Goal: Task Accomplishment & Management: Manage account settings

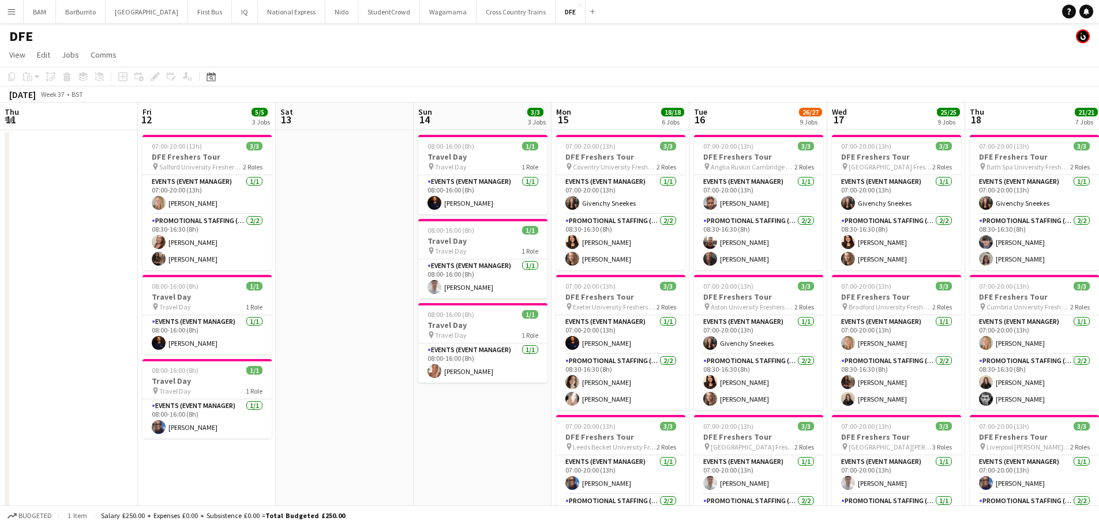
scroll to position [0, 352]
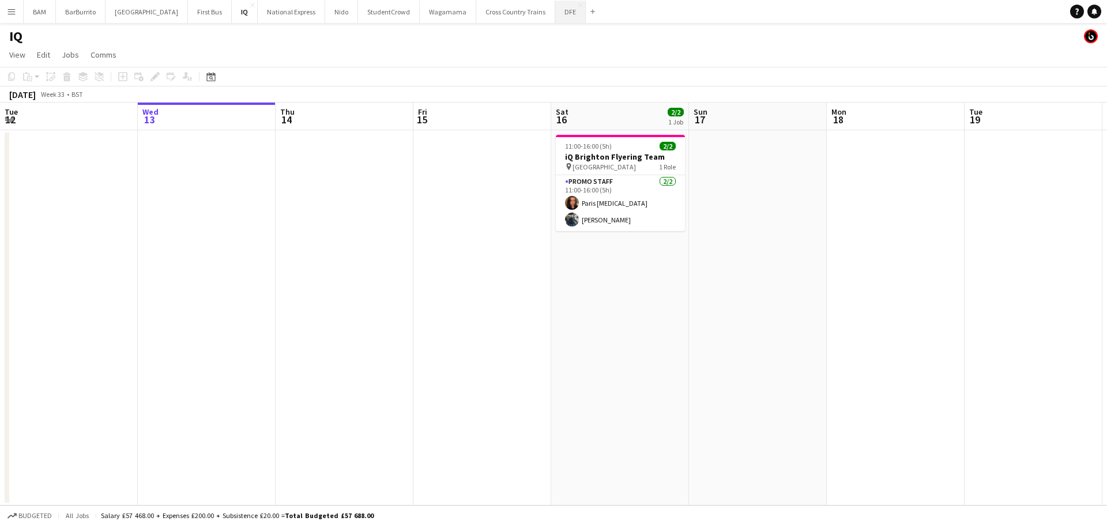
click at [555, 11] on button "DFE Close" at bounding box center [570, 12] width 31 height 22
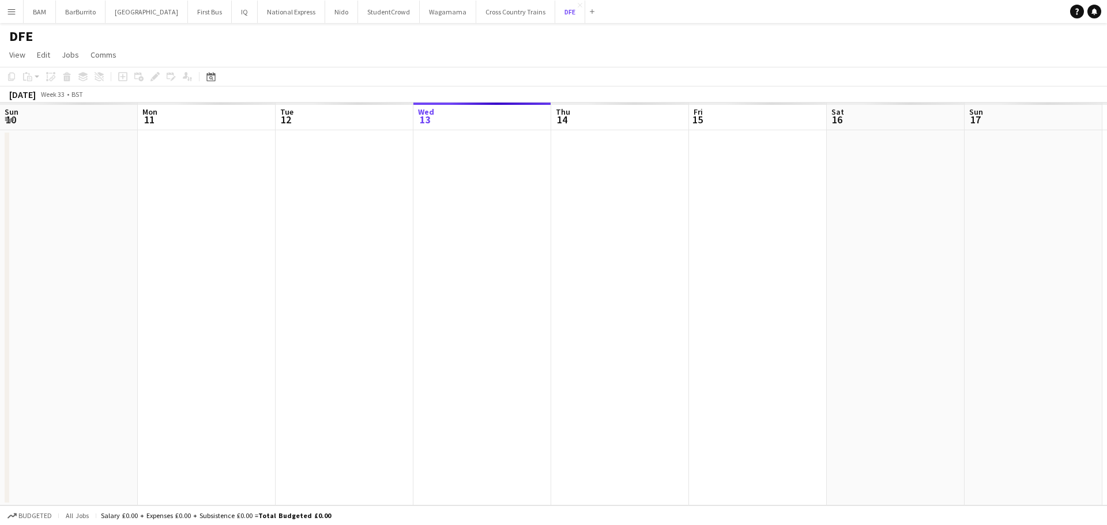
scroll to position [0, 276]
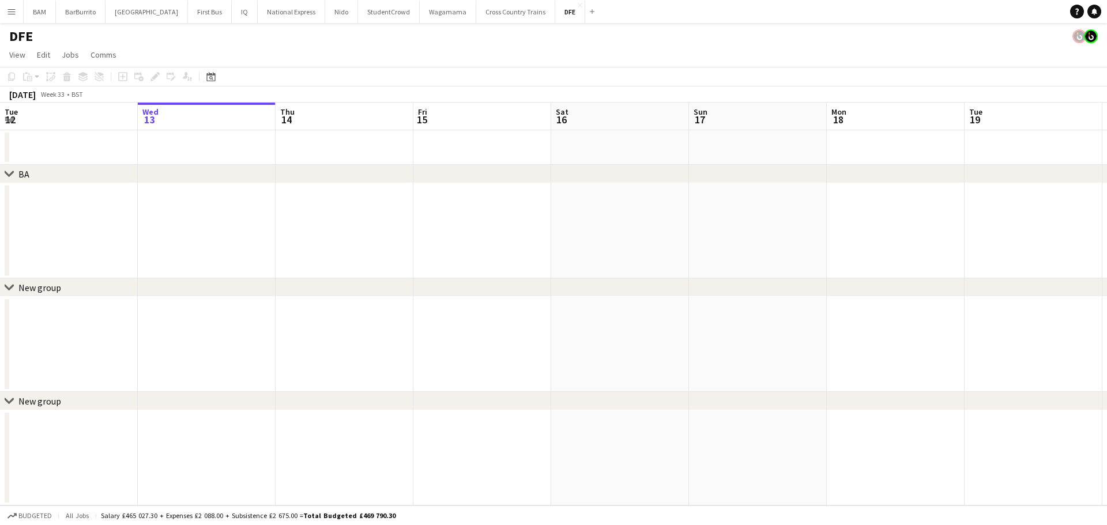
click at [223, 81] on app-toolbar "Copy Paste Paste Ctrl+V Paste with crew Ctrl+Shift+V Paste linked Job [GEOGRAPH…" at bounding box center [553, 77] width 1107 height 20
click at [202, 72] on div "Date picker [DATE] [DATE] [DATE] M [DATE] T [DATE] W [DATE] T [DATE] F [DATE] S…" at bounding box center [207, 77] width 26 height 14
click at [210, 77] on icon at bounding box center [211, 78] width 4 height 4
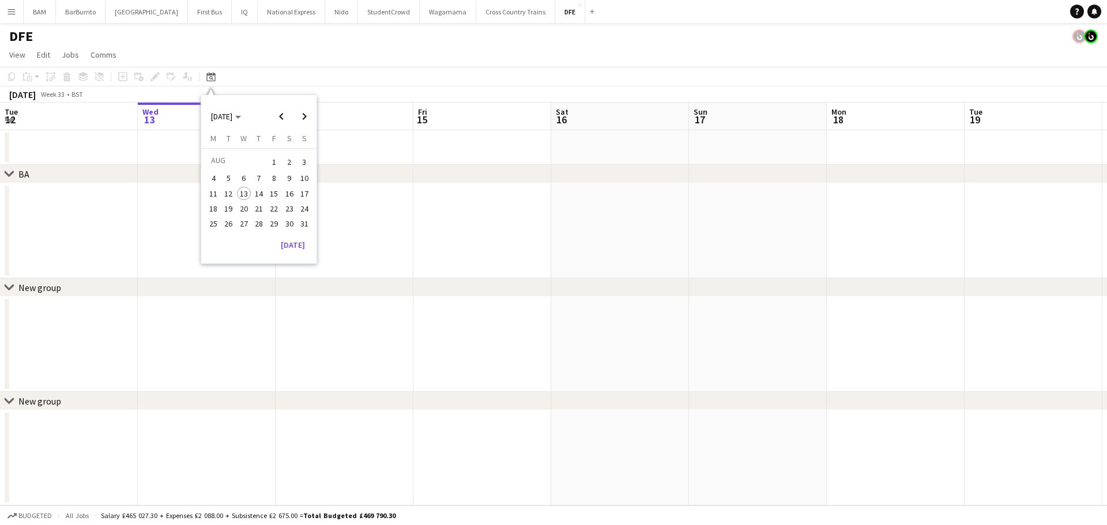
drag, startPoint x: 174, startPoint y: 29, endPoint x: 129, endPoint y: 38, distance: 45.8
click at [174, 33] on div "DFE" at bounding box center [553, 34] width 1107 height 22
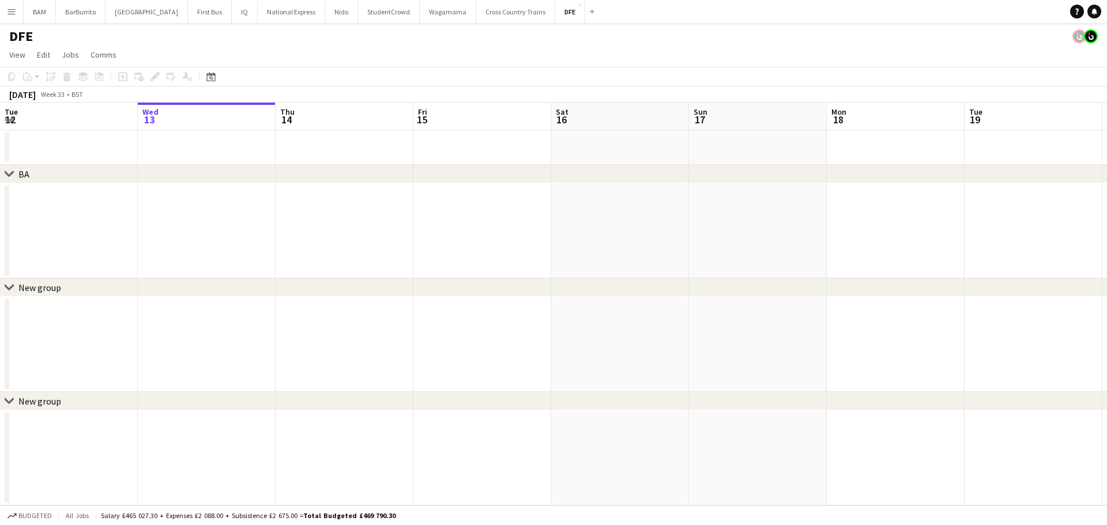
click at [12, 9] on app-icon "Menu" at bounding box center [11, 11] width 9 height 9
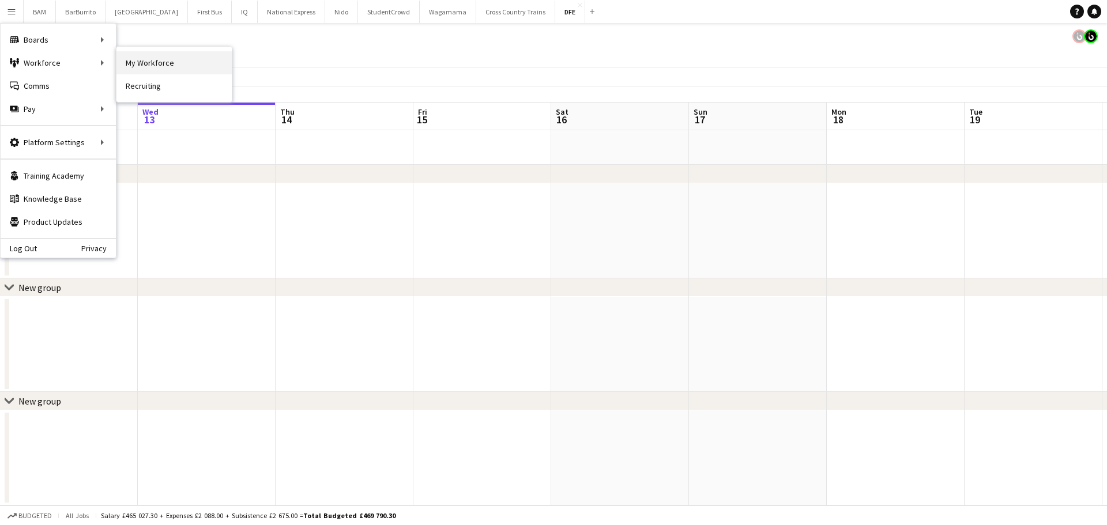
click at [152, 73] on link "My Workforce" at bounding box center [173, 62] width 115 height 23
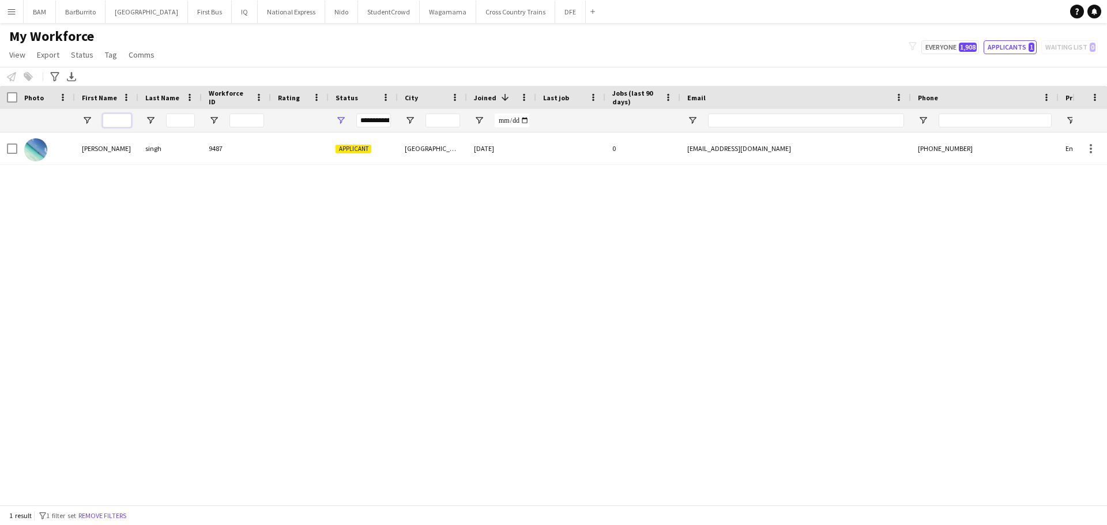
click at [124, 119] on input "First Name Filter Input" at bounding box center [117, 121] width 29 height 14
click at [977, 43] on span "1,908" at bounding box center [968, 47] width 18 height 9
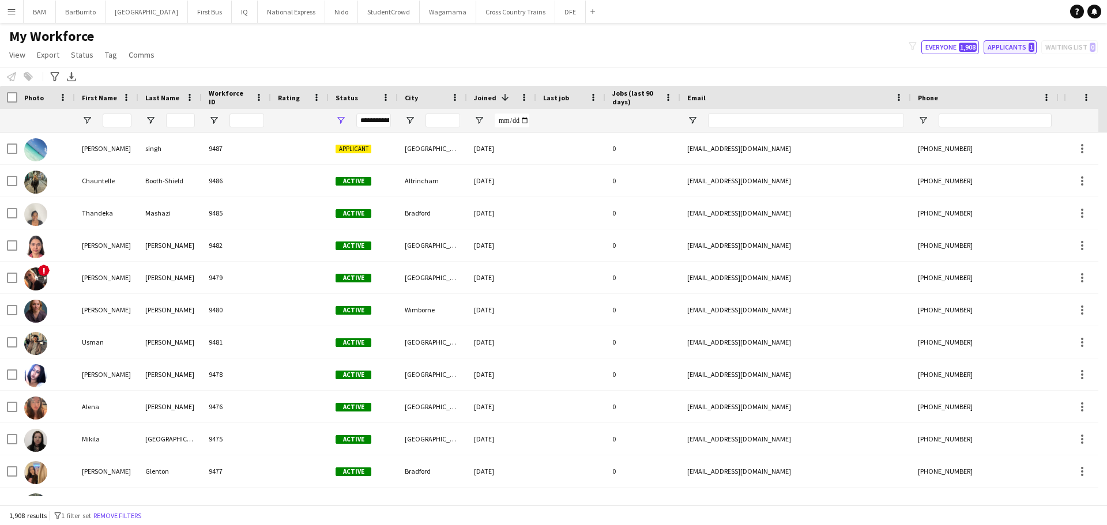
drag, startPoint x: 1009, startPoint y: 48, endPoint x: 1000, endPoint y: 49, distance: 8.1
click at [1008, 50] on button "Applicants 1" at bounding box center [1010, 47] width 53 height 14
type input "**********"
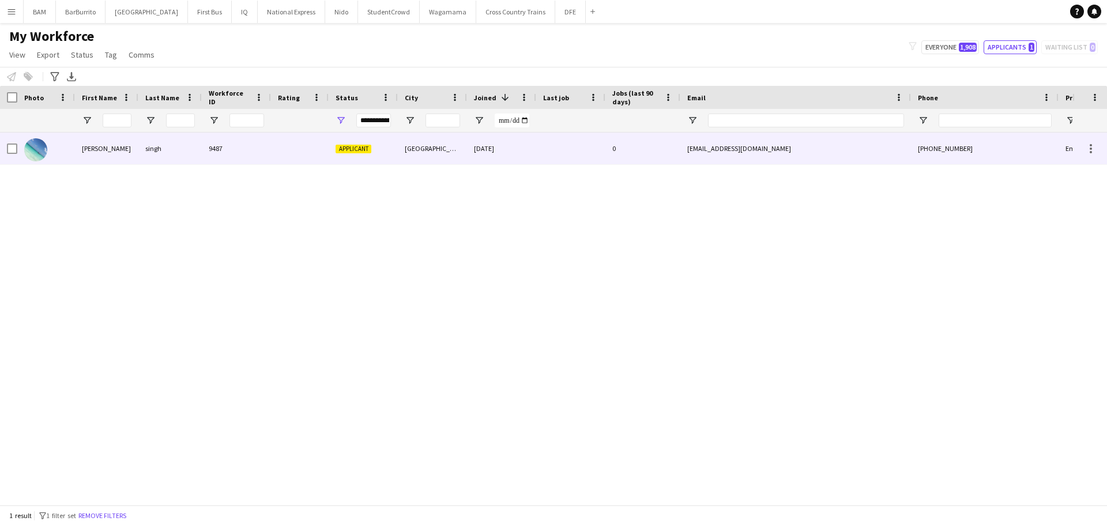
click at [548, 149] on div at bounding box center [570, 149] width 69 height 32
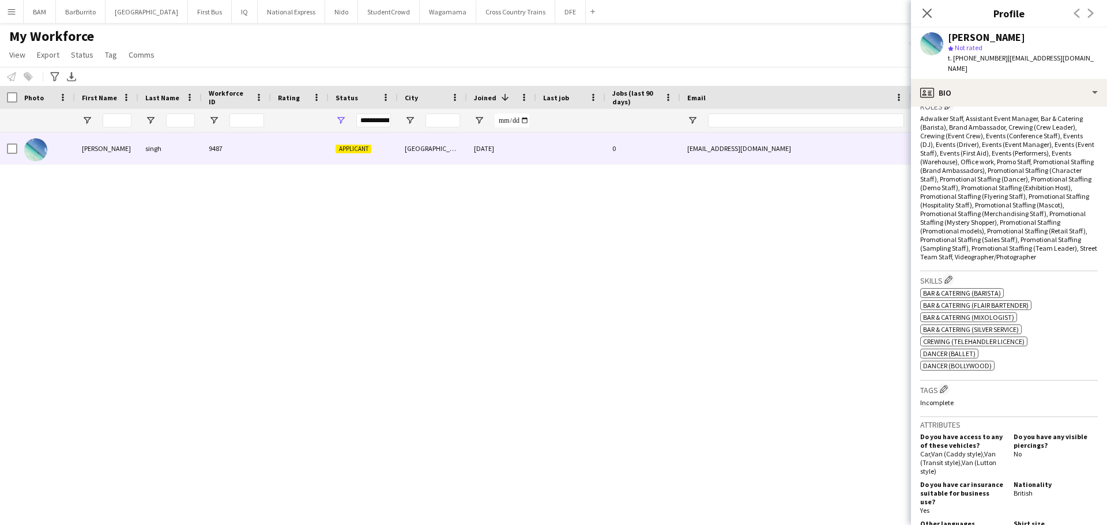
scroll to position [404, 0]
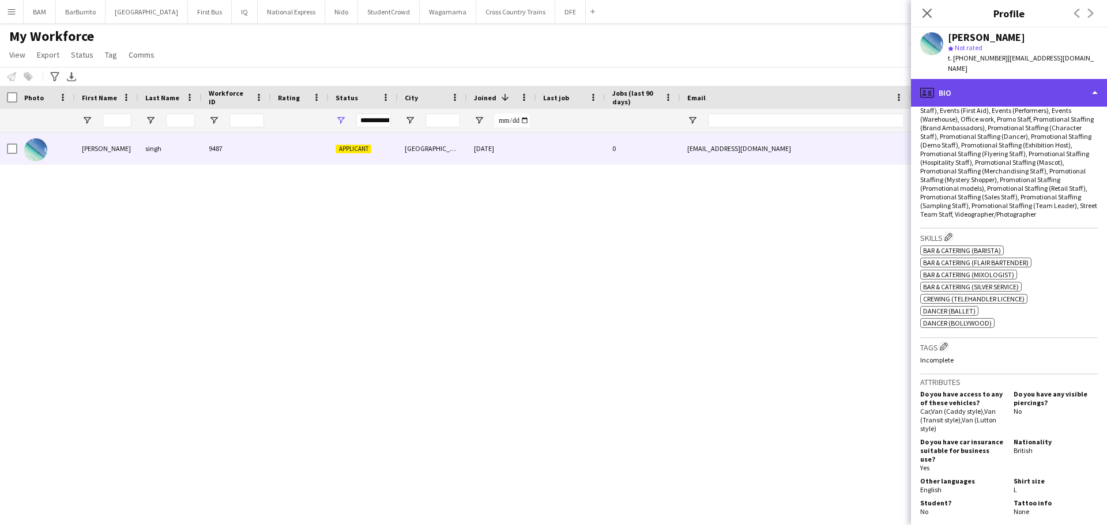
click at [1032, 79] on div "profile Bio" at bounding box center [1009, 93] width 196 height 28
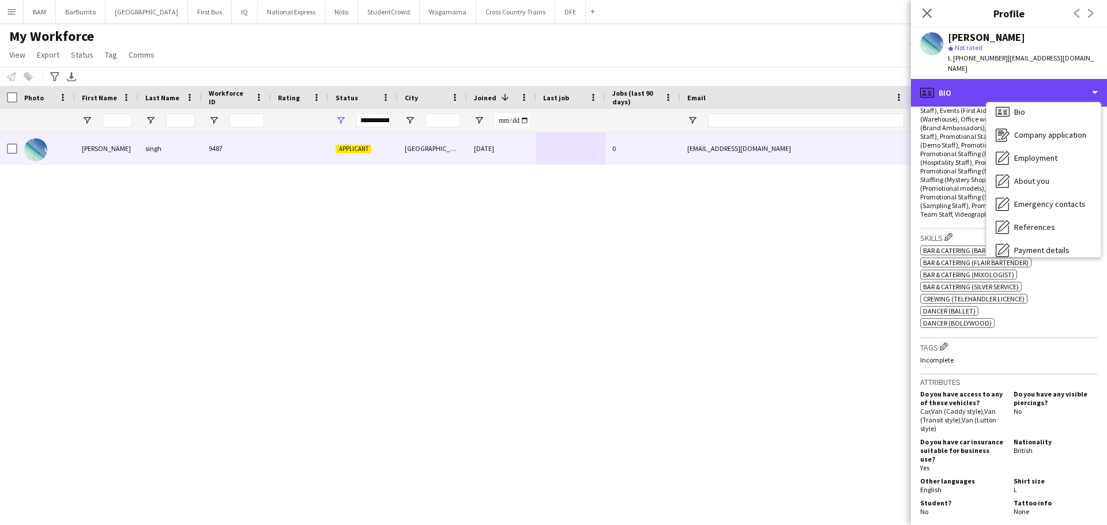
scroll to position [0, 0]
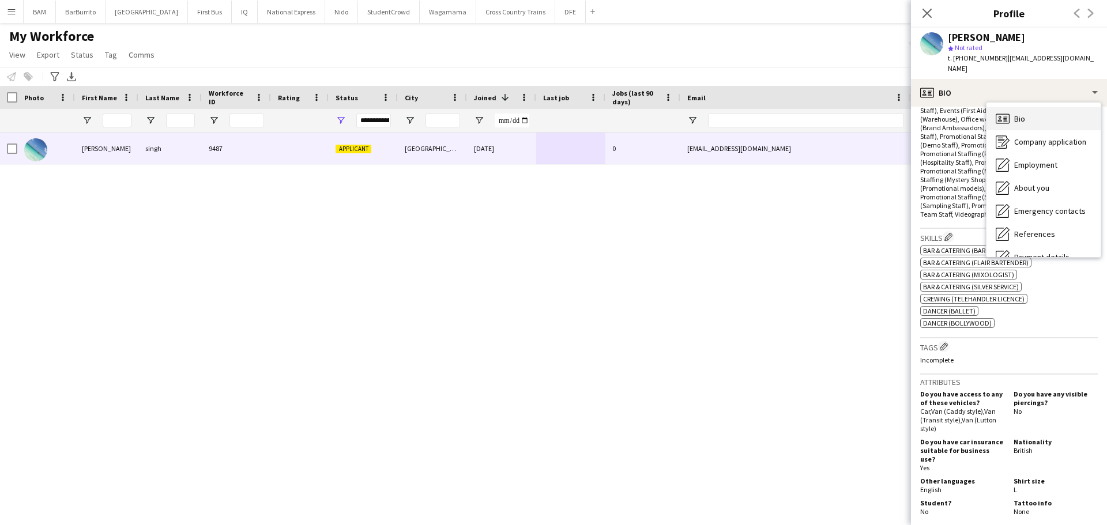
click at [1052, 113] on div "Bio Bio" at bounding box center [1044, 118] width 114 height 23
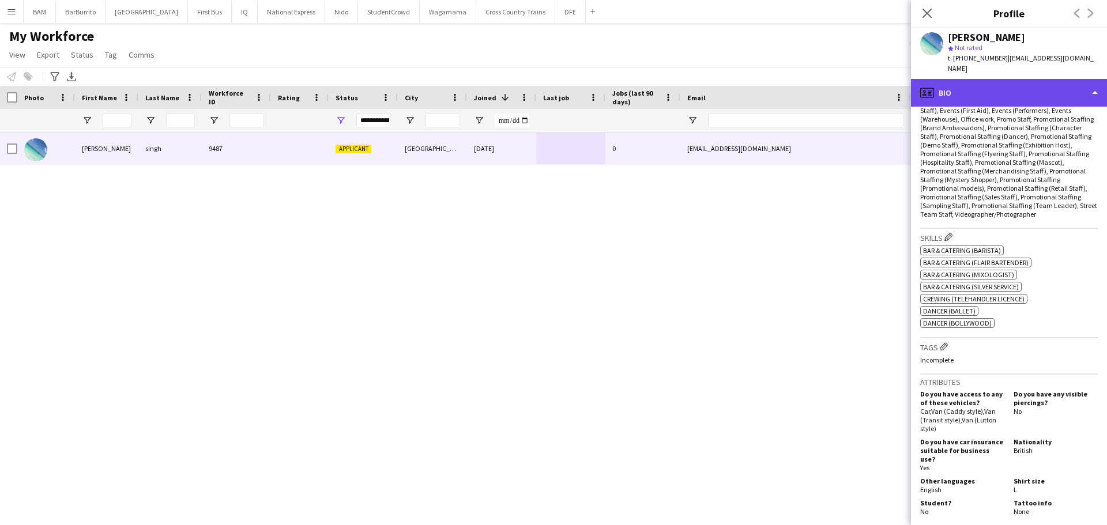
click at [1031, 86] on div "profile Bio" at bounding box center [1009, 93] width 196 height 28
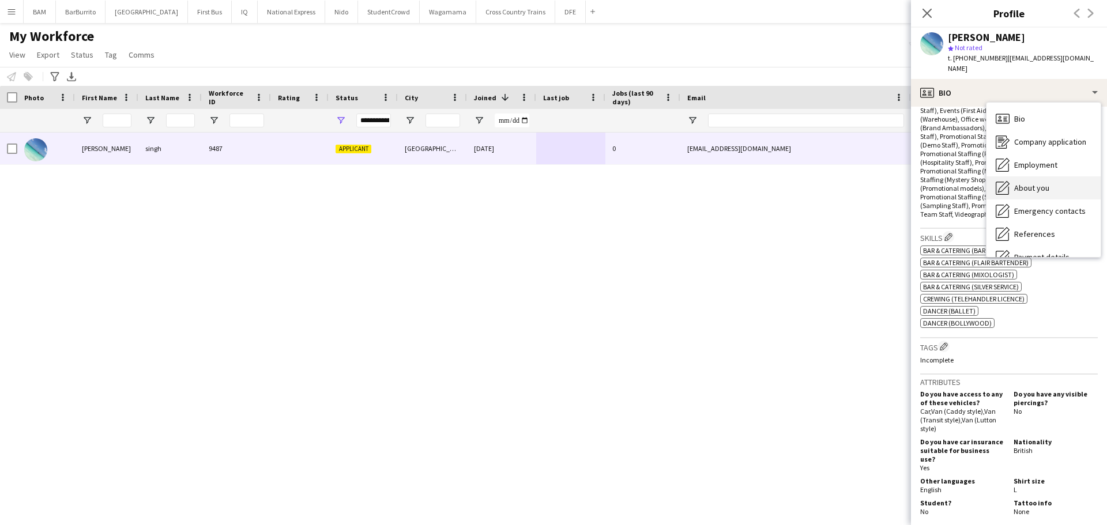
click at [1051, 176] on div "About you About you" at bounding box center [1044, 187] width 114 height 23
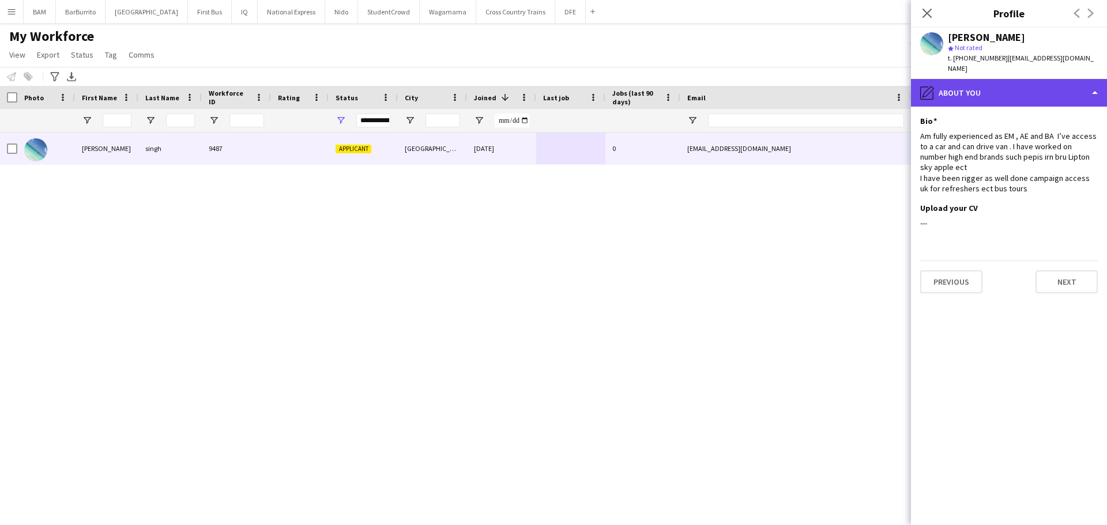
click at [1024, 86] on div "pencil4 About you" at bounding box center [1009, 93] width 196 height 28
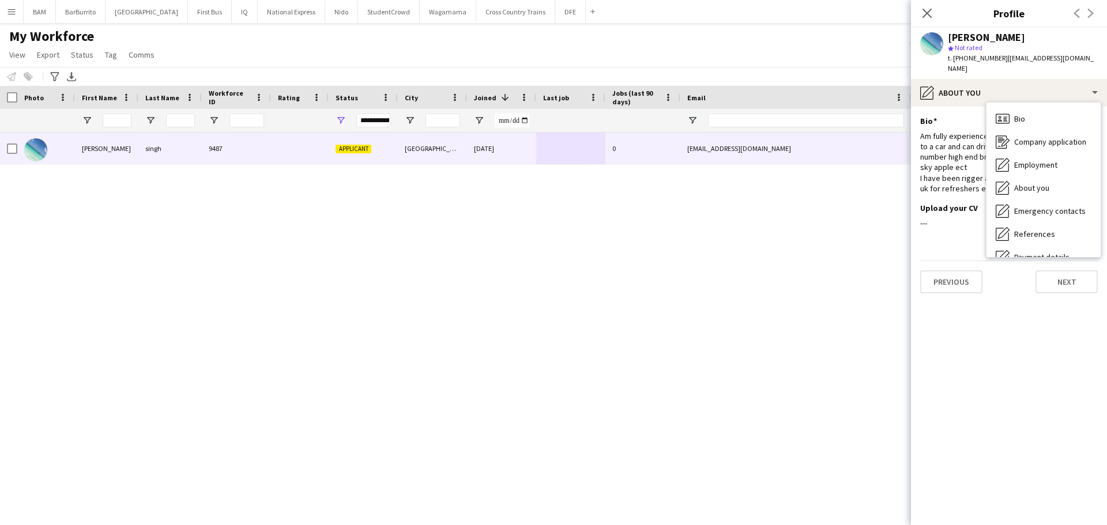
click at [971, 133] on div "Am fully experienced as EM , AE and BA I’ve access to a car and can drive van .…" at bounding box center [1009, 162] width 178 height 63
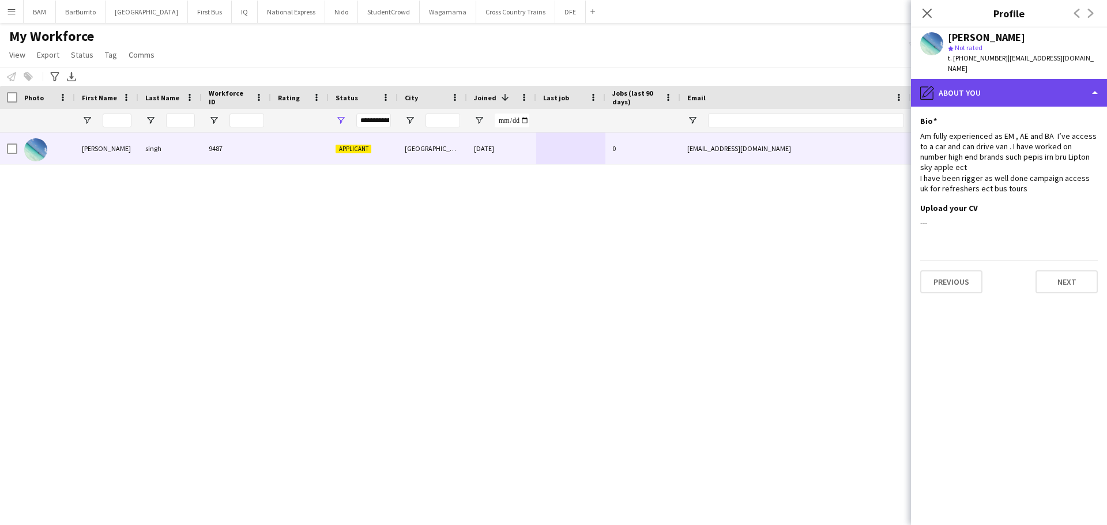
click at [994, 83] on div "pencil4 About you" at bounding box center [1009, 93] width 196 height 28
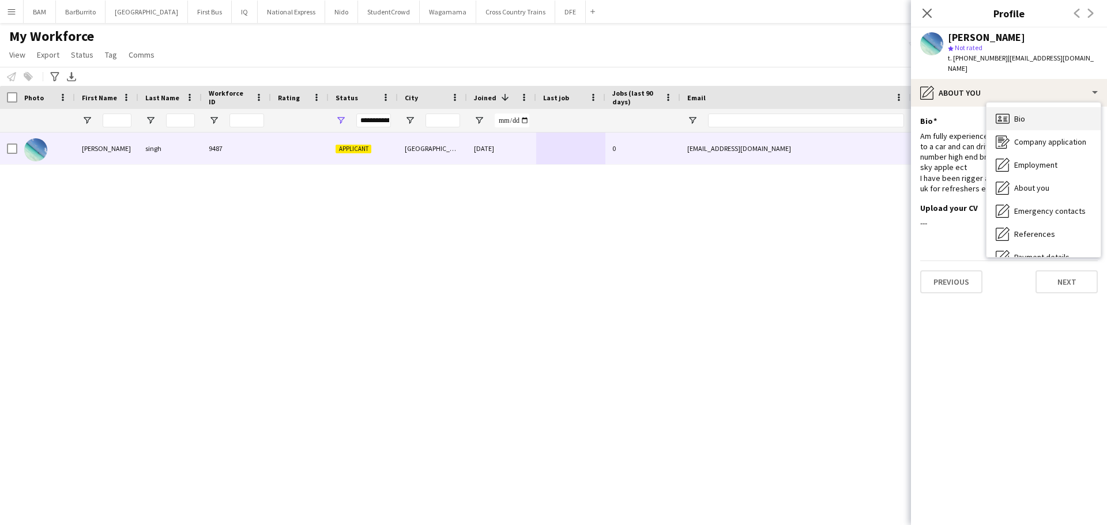
click at [1028, 107] on div "Bio Bio" at bounding box center [1044, 118] width 114 height 23
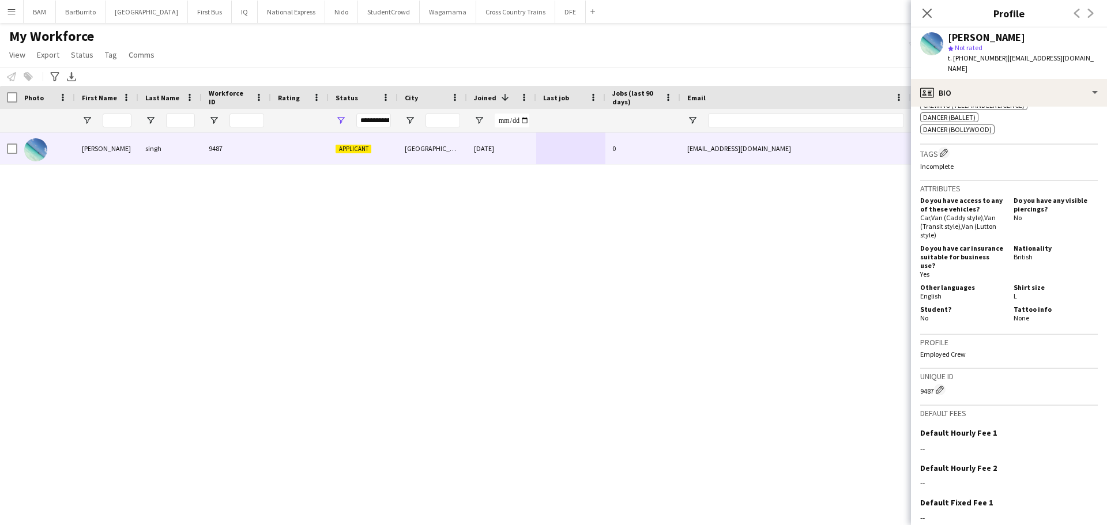
scroll to position [671, 0]
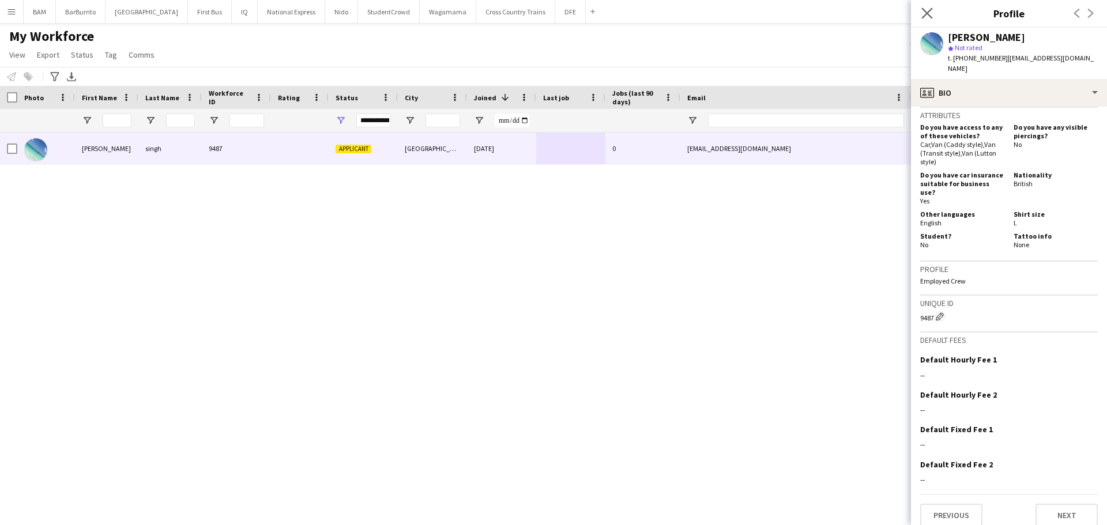
click at [932, 18] on app-icon "Close pop-in" at bounding box center [927, 13] width 17 height 17
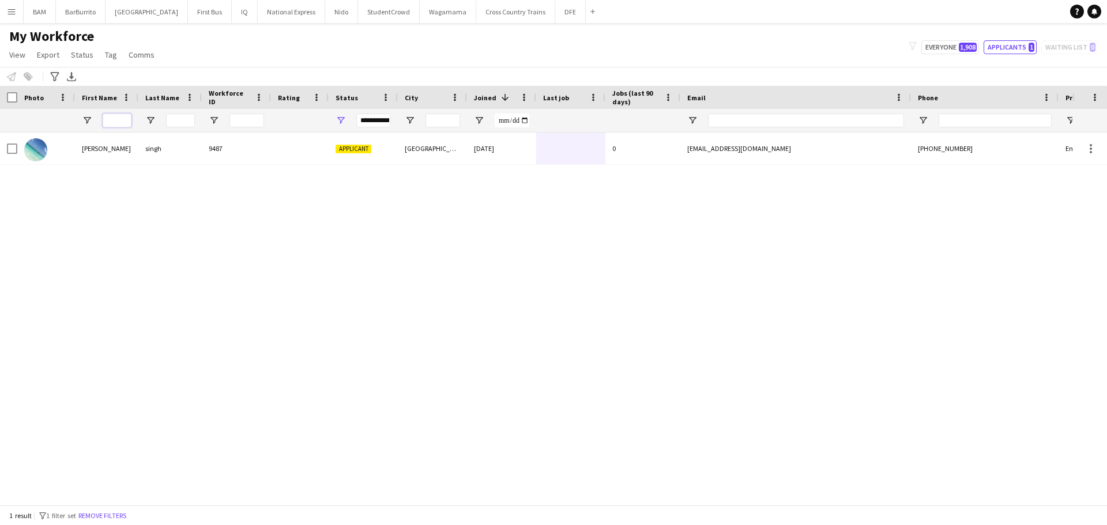
click at [119, 119] on input "First Name Filter Input" at bounding box center [117, 121] width 29 height 14
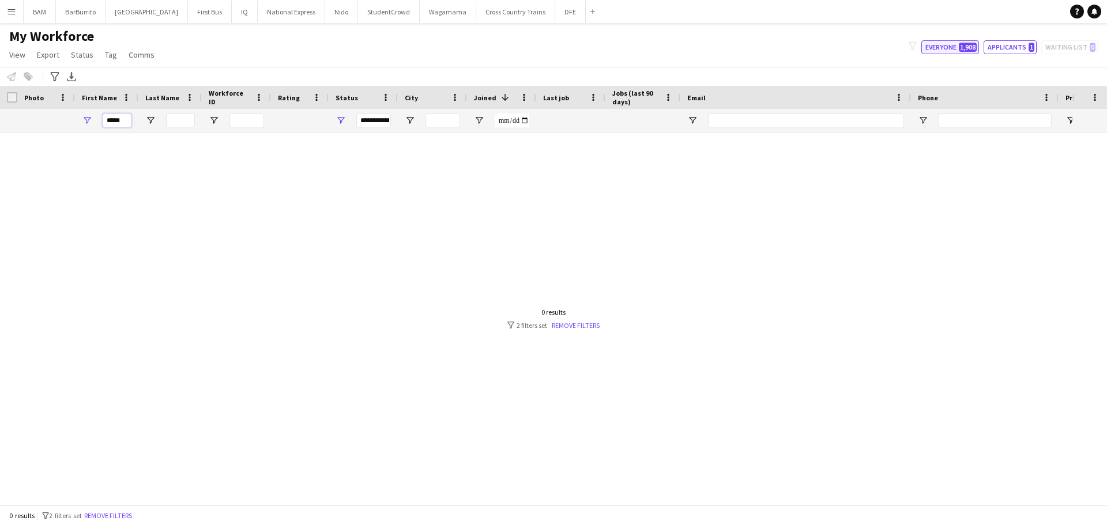
type input "*****"
click at [946, 52] on button "Everyone 1,908" at bounding box center [950, 47] width 58 height 14
type input "**********"
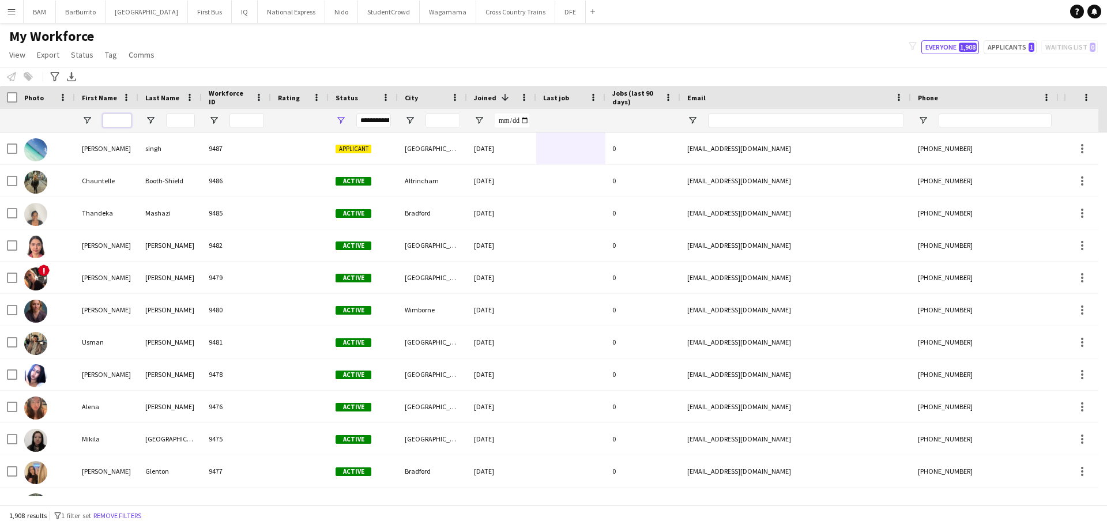
click at [116, 123] on input "First Name Filter Input" at bounding box center [117, 121] width 29 height 14
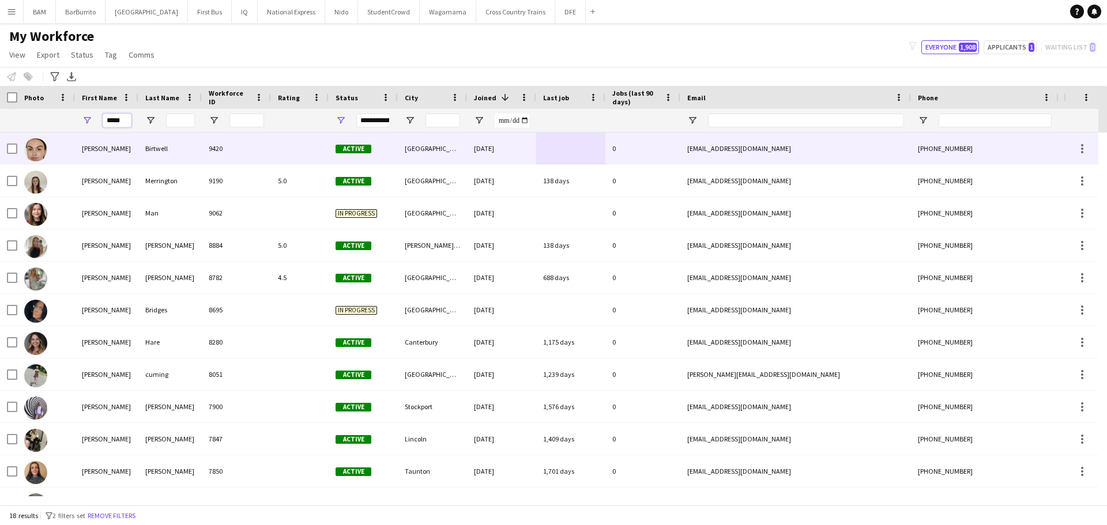
type input "*****"
click at [225, 157] on div "9420" at bounding box center [236, 149] width 69 height 32
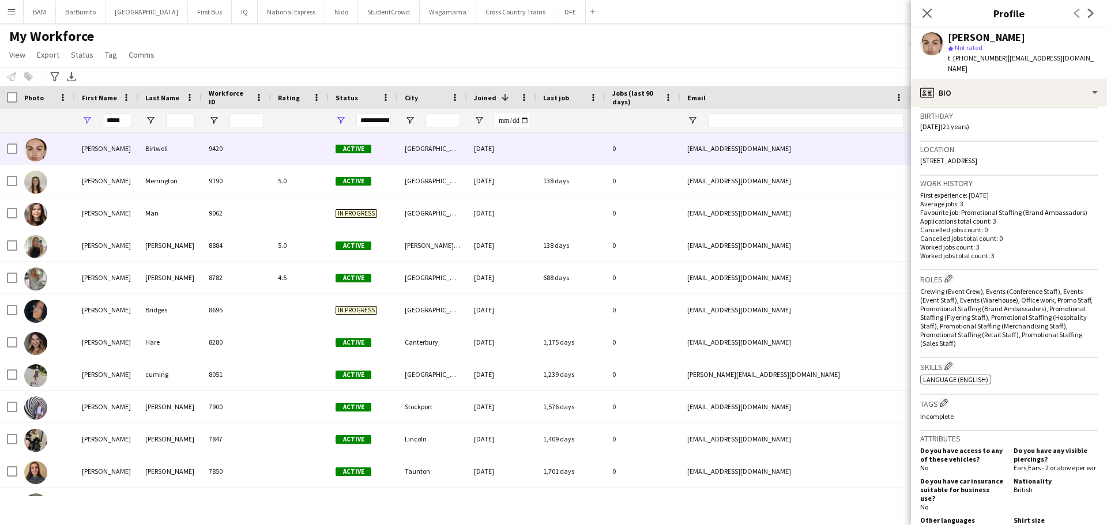
scroll to position [231, 0]
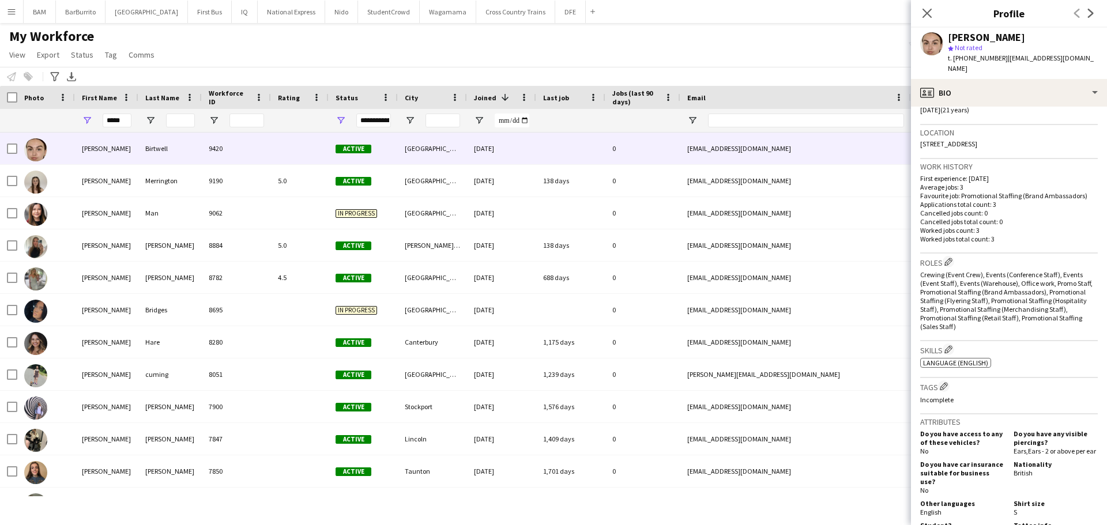
click at [918, 7] on div "Close pop-in" at bounding box center [927, 13] width 32 height 27
click at [930, 12] on icon at bounding box center [926, 12] width 11 height 11
